Goal: Transaction & Acquisition: Obtain resource

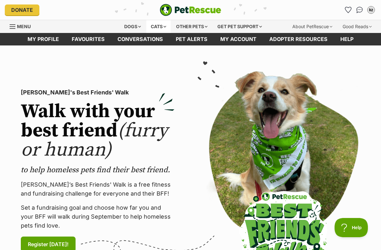
click at [158, 23] on div "Cats" at bounding box center [158, 26] width 24 height 13
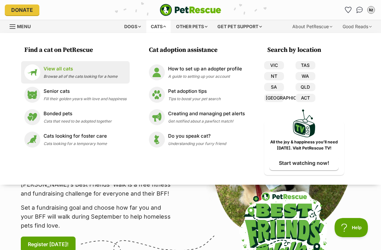
click at [74, 80] on li "View all cats Browse all of the cats looking for a home" at bounding box center [75, 72] width 109 height 22
click at [64, 68] on p "View all cats" at bounding box center [81, 68] width 74 height 7
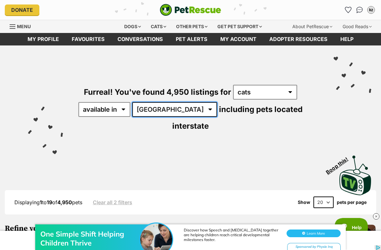
click at [145, 115] on select "Australia ACT NSW NT QLD SA TAS VIC WA" at bounding box center [174, 109] width 85 height 15
select select "QLD"
click at [134, 102] on select "Australia ACT NSW NT QLD SA TAS VIC WA" at bounding box center [174, 109] width 85 height 15
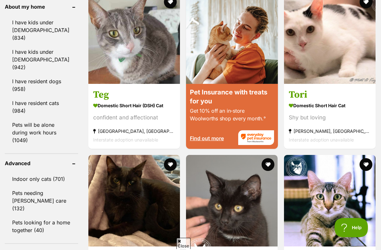
scroll to position [730, 0]
